Goal: Task Accomplishment & Management: Use online tool/utility

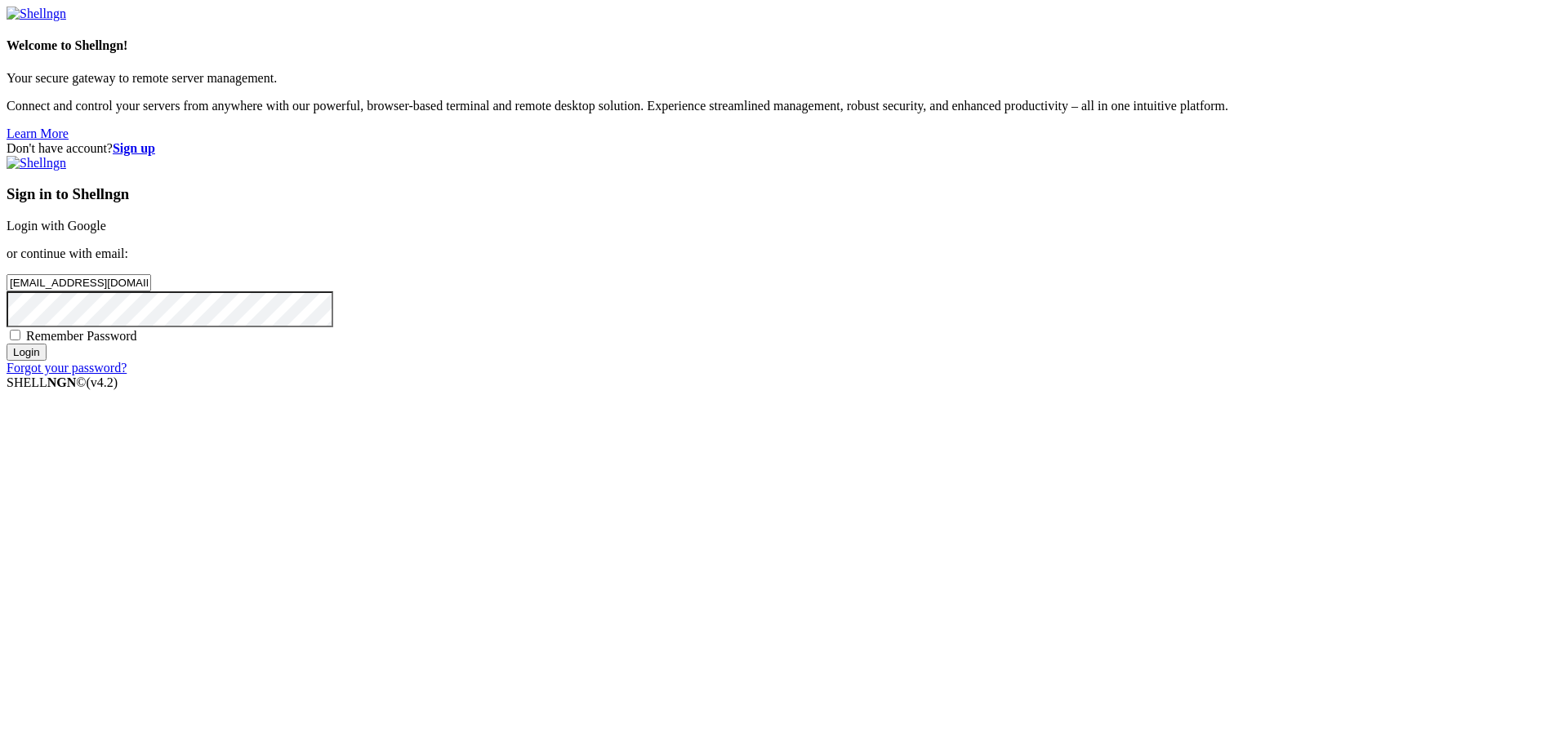
click at [138, 343] on span "Remember Password" at bounding box center [81, 336] width 111 height 13
click at [20, 340] on input "Remember Password" at bounding box center [14, 335] width 11 height 11
checkbox input "true"
click at [887, 376] on div "Sign in to Shellngn Login with Google or continue with email: [EMAIL_ADDRESS][D…" at bounding box center [784, 265] width 1555 height 219
click at [46, 361] on input "Login" at bounding box center [27, 353] width 40 height 17
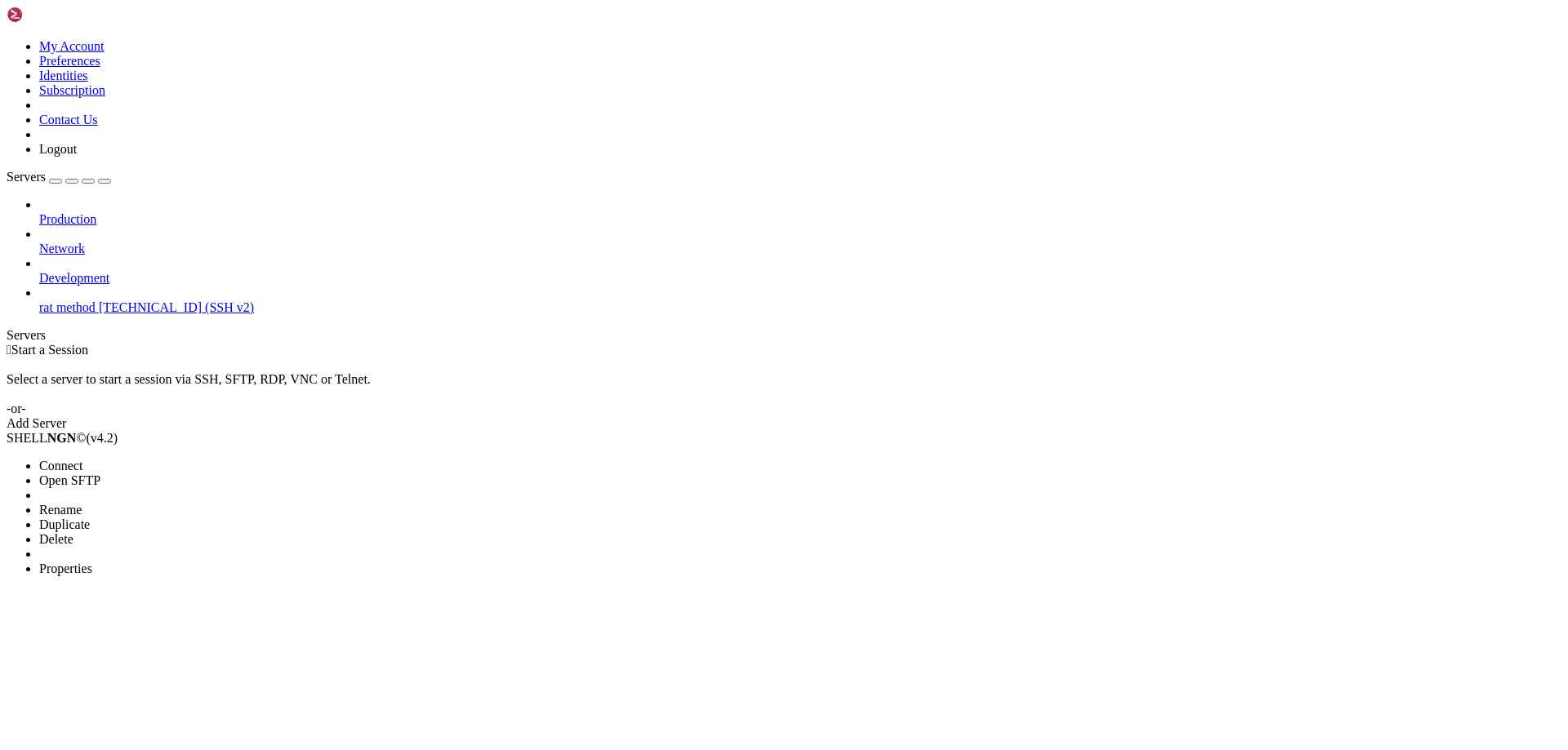
click at [54, 459] on li "Connect" at bounding box center [114, 465] width 149 height 14
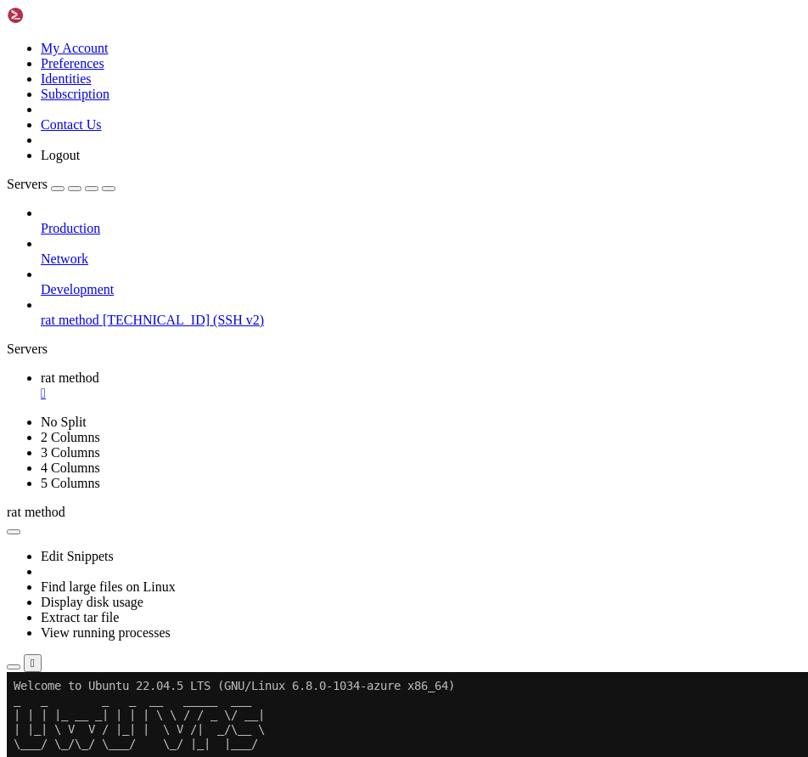
drag, startPoint x: 94, startPoint y: 802, endPoint x: 78, endPoint y: 810, distance: 18.2
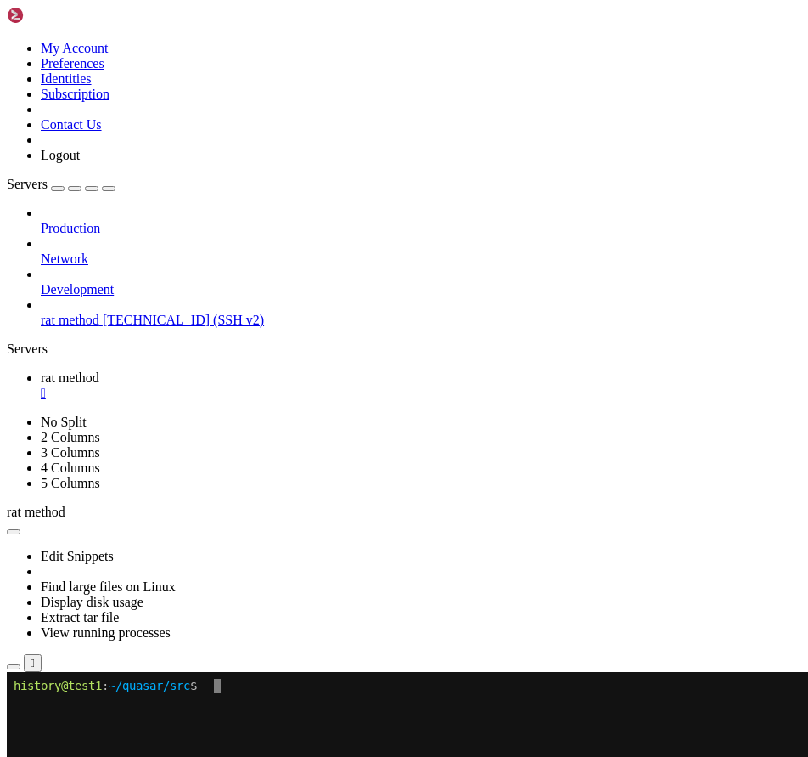
drag, startPoint x: 362, startPoint y: 1249, endPoint x: 18, endPoint y: 805, distance: 561.7
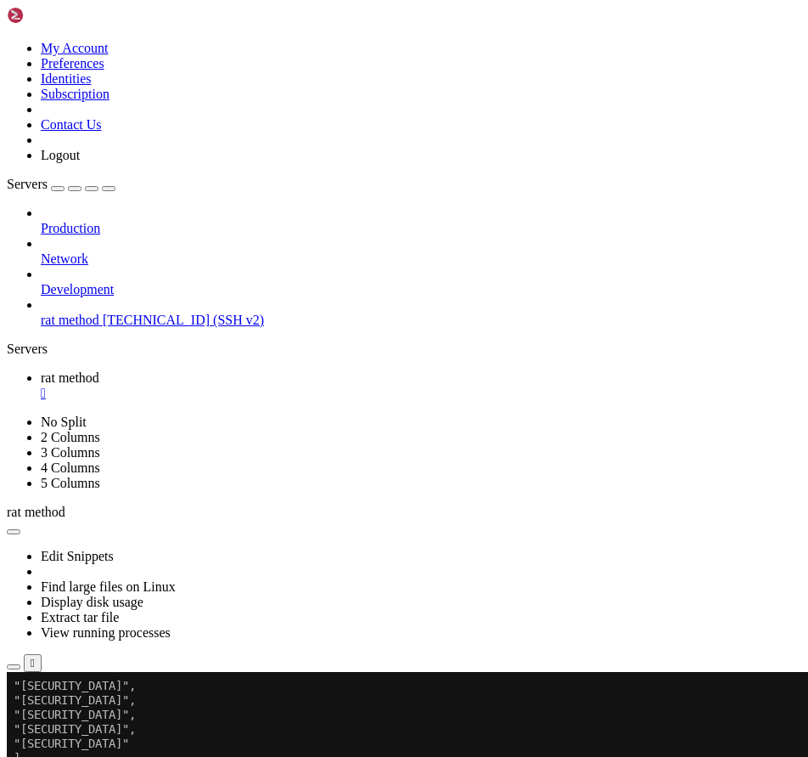
scroll to position [534, 0]
click at [87, 328] on div "Production Network Development rat method [TECHNICAL_ID] (SSH v2)" at bounding box center [404, 267] width 795 height 122
